Goal: Navigation & Orientation: Find specific page/section

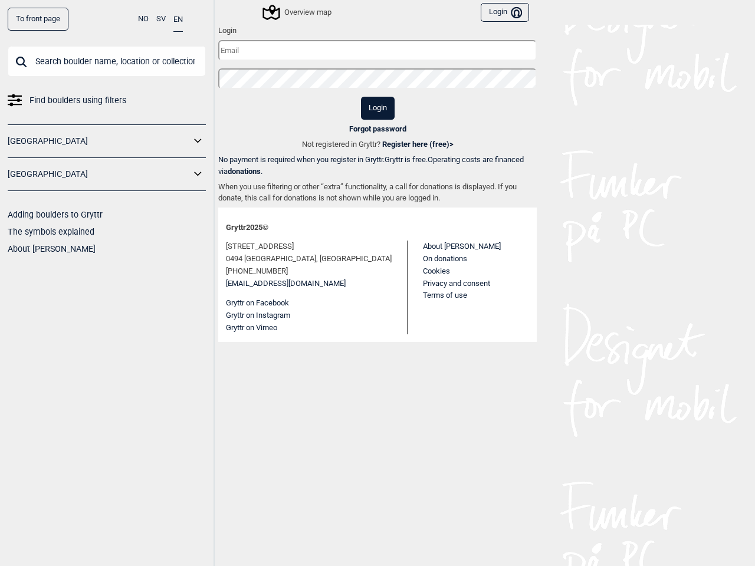
click at [143, 19] on button "NO" at bounding box center [143, 19] width 11 height 23
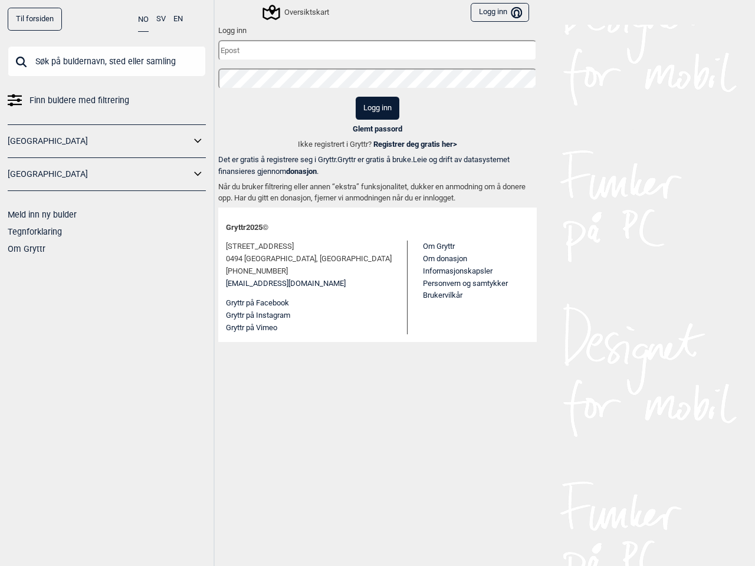
click at [161, 19] on button "SV" at bounding box center [160, 19] width 9 height 23
click at [178, 19] on button "EN" at bounding box center [177, 19] width 9 height 23
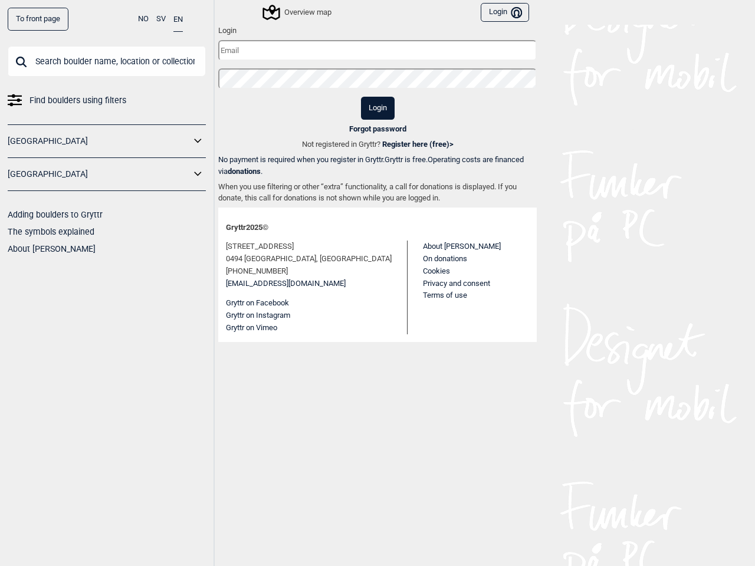
click at [198, 141] on icon at bounding box center [198, 141] width 15 height 17
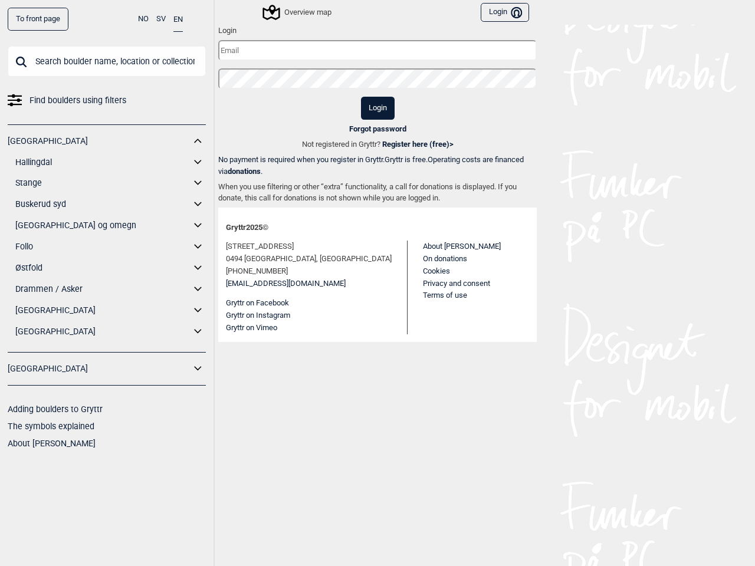
click at [198, 174] on div "[GEOGRAPHIC_DATA] Hallingdal Gol Ål Stange Kolomoen [GEOGRAPHIC_DATA] [GEOGRAPH…" at bounding box center [107, 238] width 198 height 228
click at [237, 12] on div "Overview map" at bounding box center [279, 12] width 106 height 20
click at [298, 12] on div "Overview map" at bounding box center [297, 12] width 67 height 14
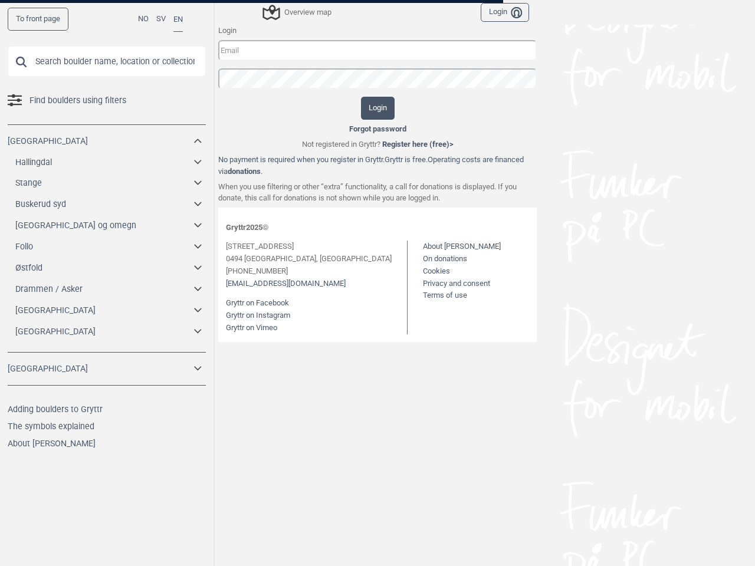
click at [505, 12] on button "Login Bruker" at bounding box center [505, 12] width 48 height 19
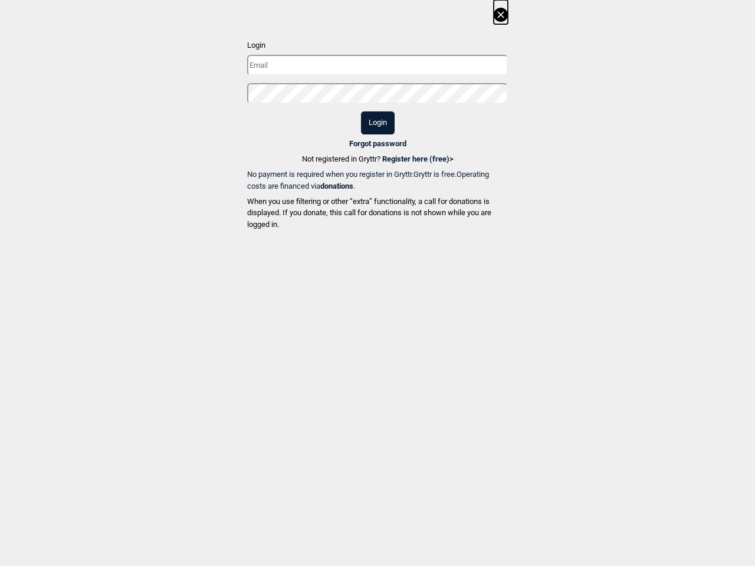
click at [257, 303] on dialog "Login Login Forgot password Not registered in Gryttr? Register here (free) > No…" at bounding box center [377, 283] width 755 height 566
click at [258, 316] on dialog "Login Login Forgot password Not registered in Gryttr? Register here (free) > No…" at bounding box center [377, 283] width 755 height 566
